Goal: Check status: Check status

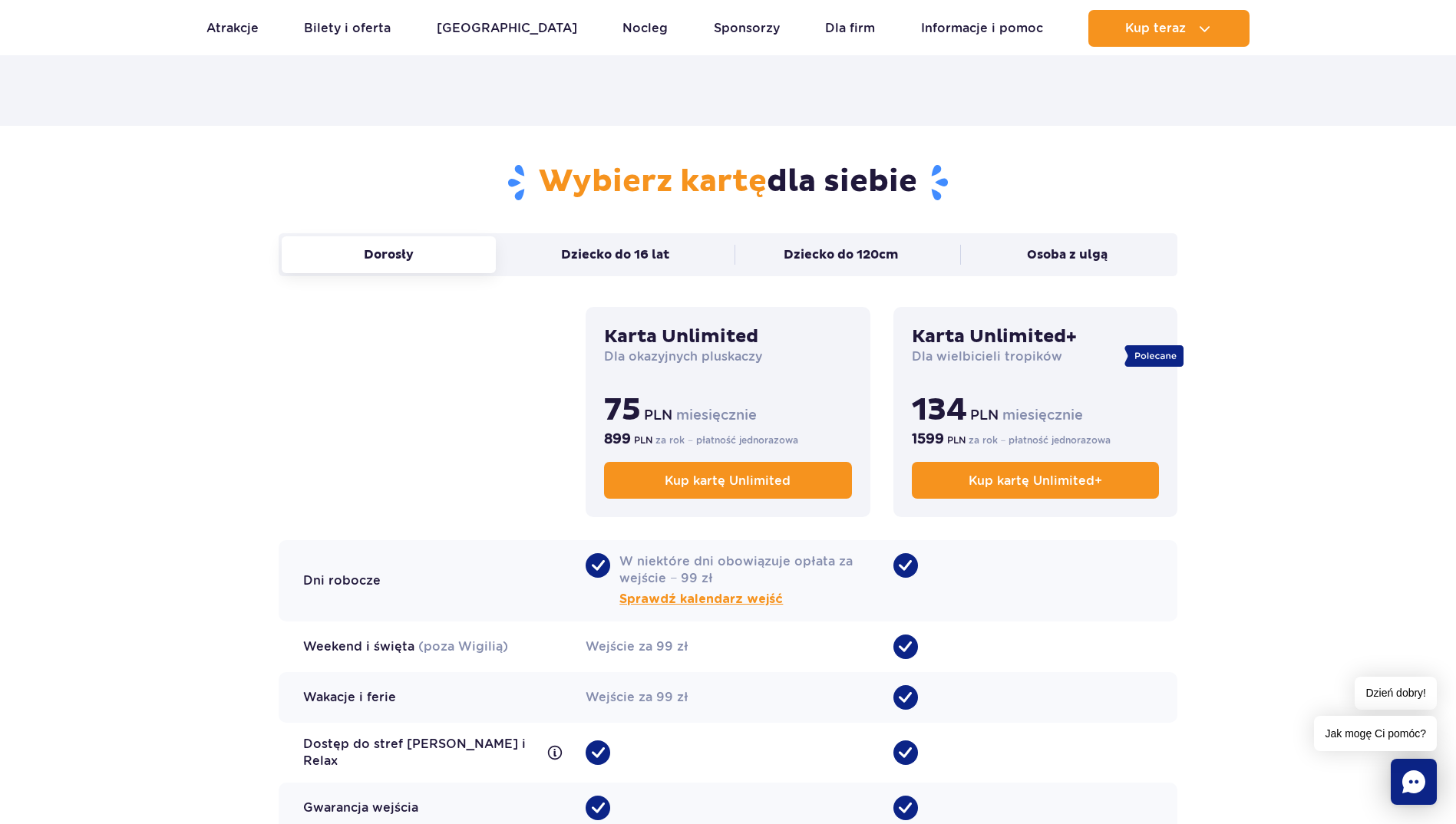
scroll to position [921, 0]
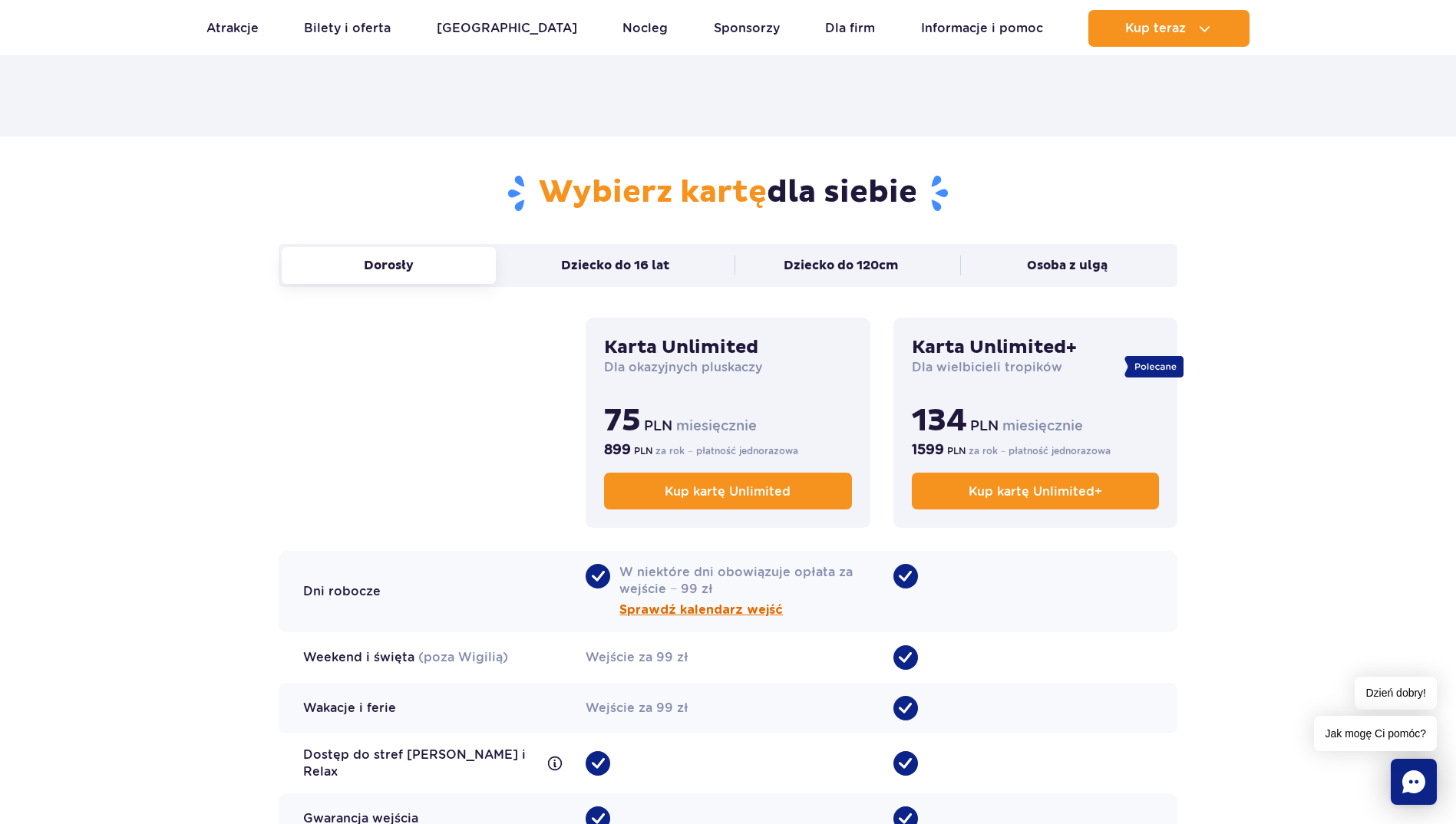
click at [719, 618] on span "Sprawdź kalendarz wejść" at bounding box center [701, 610] width 164 height 18
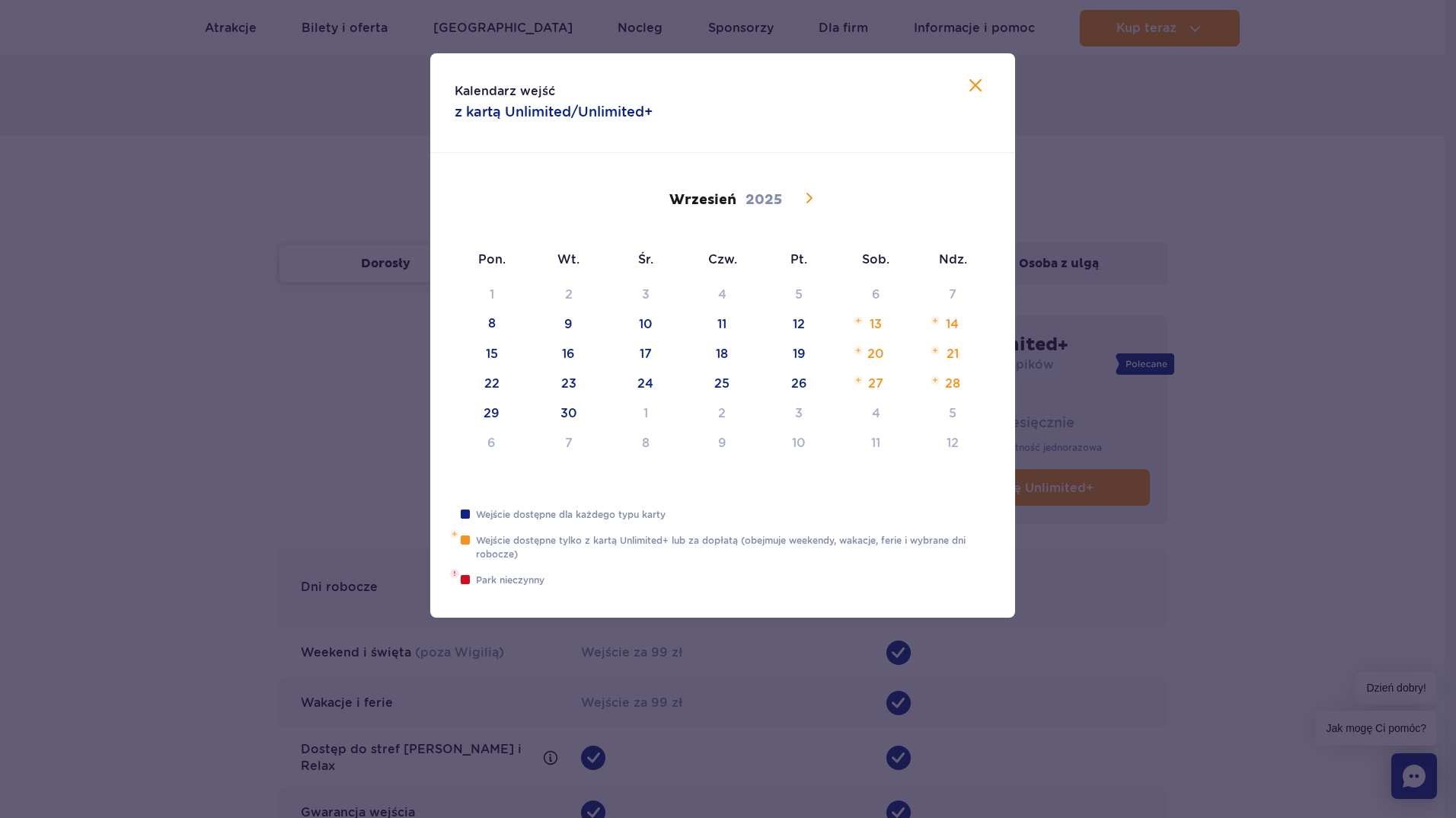
click at [811, 205] on icon at bounding box center [809, 198] width 18 height 18
click at [645, 199] on icon at bounding box center [637, 198] width 18 height 18
click at [645, 199] on div "[DATE]" at bounding box center [723, 198] width 198 height 26
click at [859, 320] on div "1 2 3 4 5 6 7 8 9 10 11 12 13 14 15 16 17 18 19 20 21 22 23 24 25 26 27 28 29 3…" at bounding box center [723, 375] width 537 height 178
click at [973, 81] on icon at bounding box center [975, 85] width 18 height 18
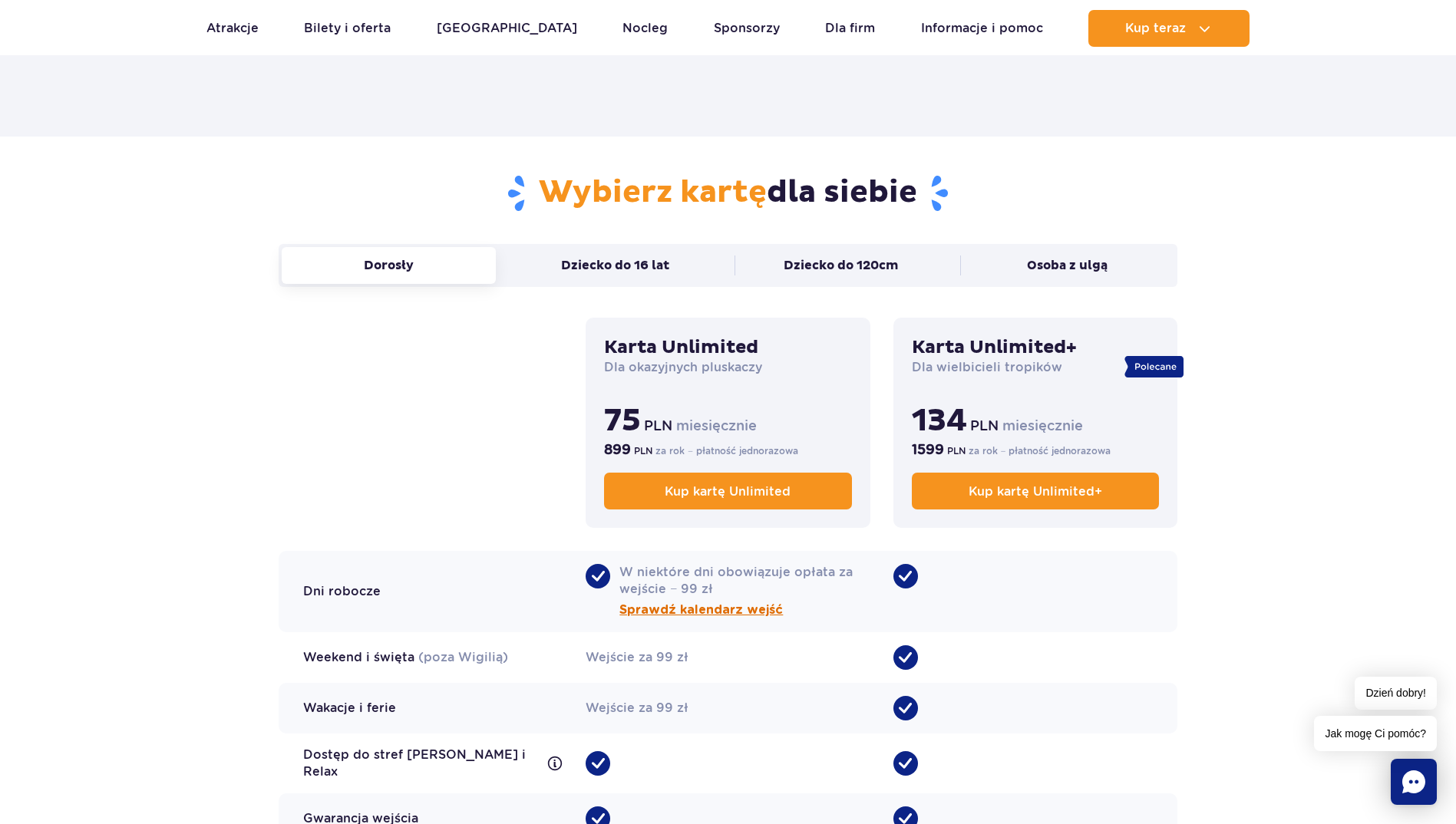
click at [719, 619] on span "Sprawdź kalendarz wejść" at bounding box center [701, 610] width 164 height 18
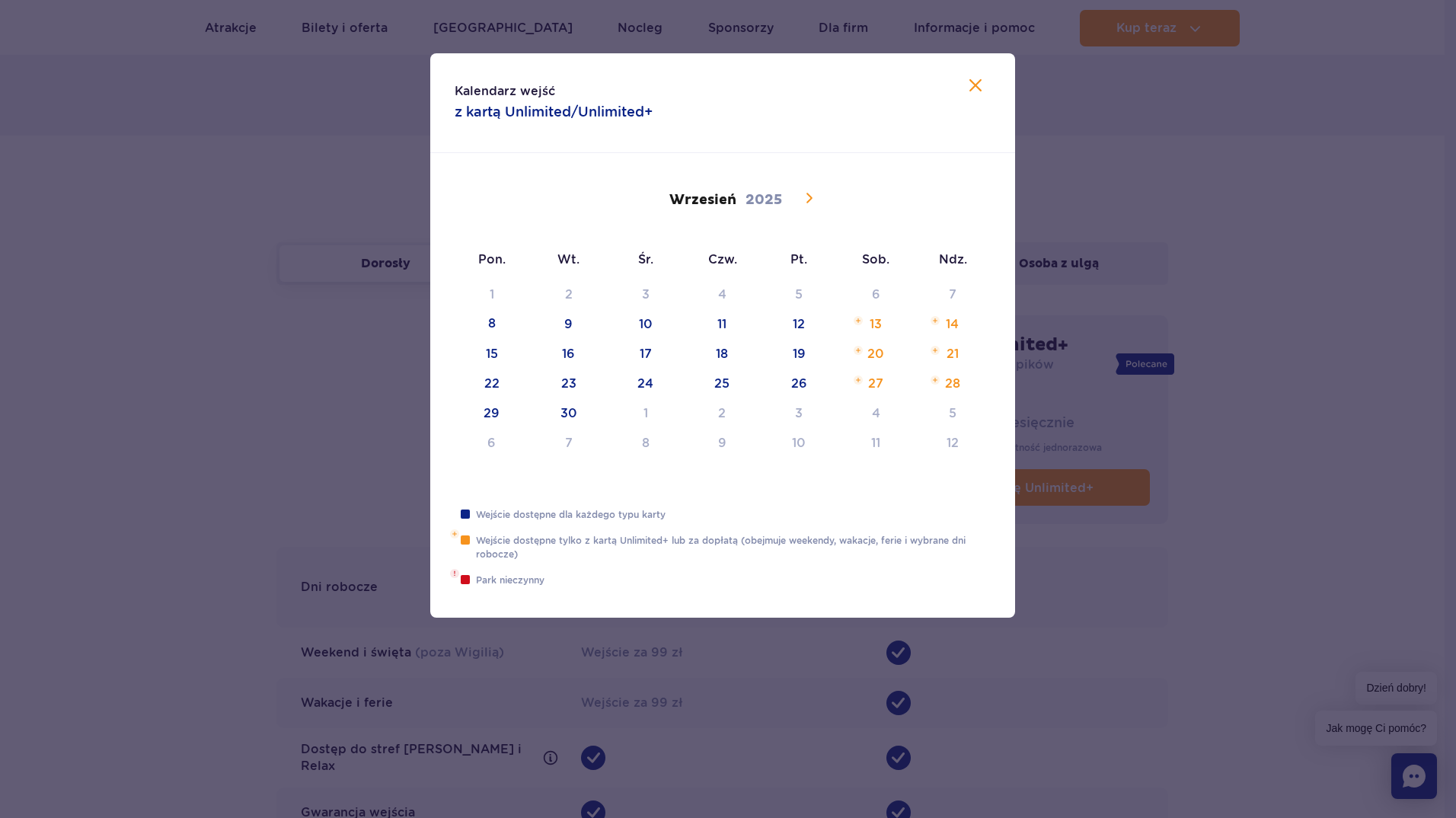
click at [813, 196] on icon at bounding box center [809, 198] width 18 height 18
click at [975, 89] on icon at bounding box center [975, 85] width 18 height 18
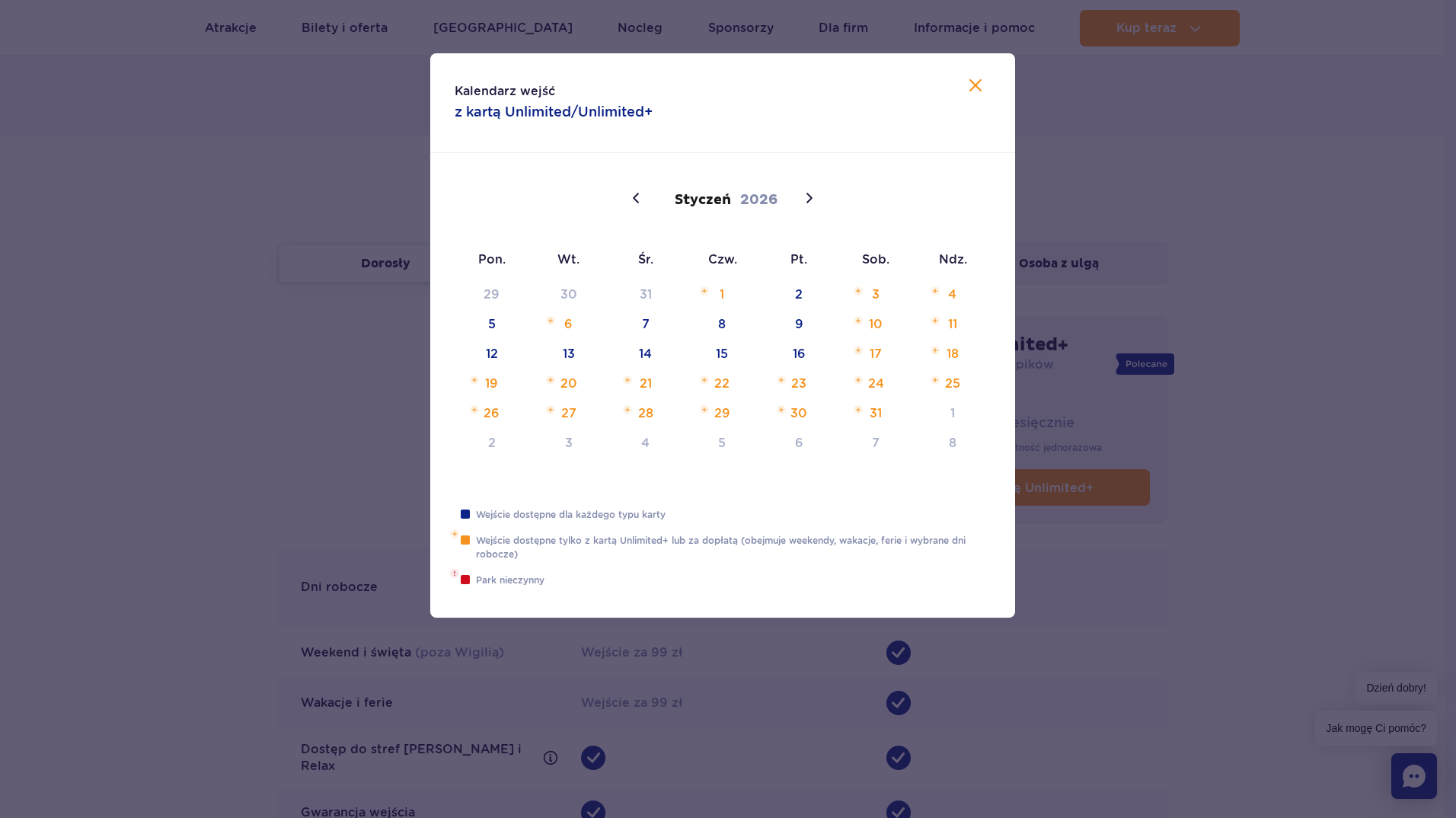
type input "2025"
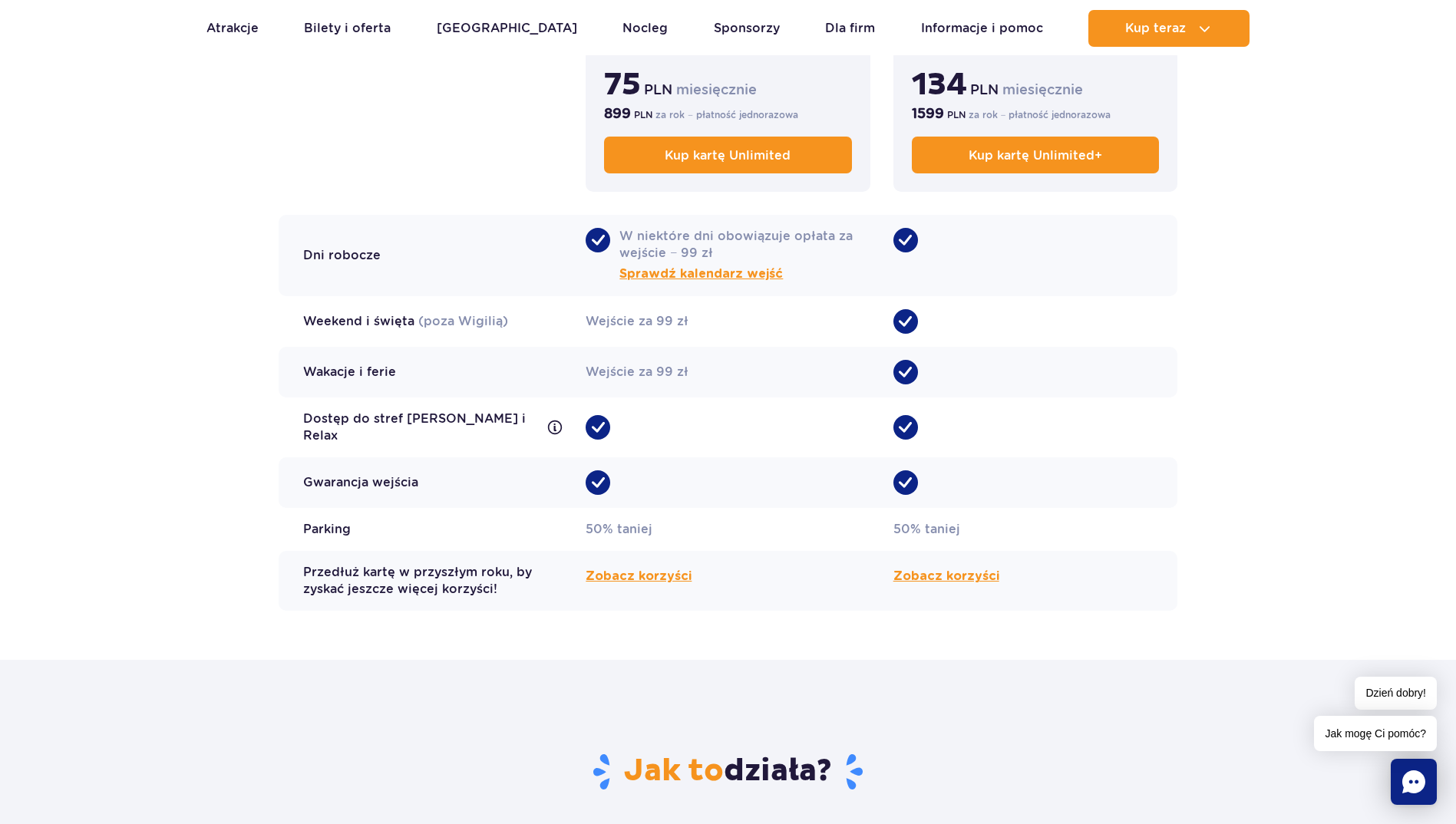
scroll to position [844, 0]
